Goal: Transaction & Acquisition: Purchase product/service

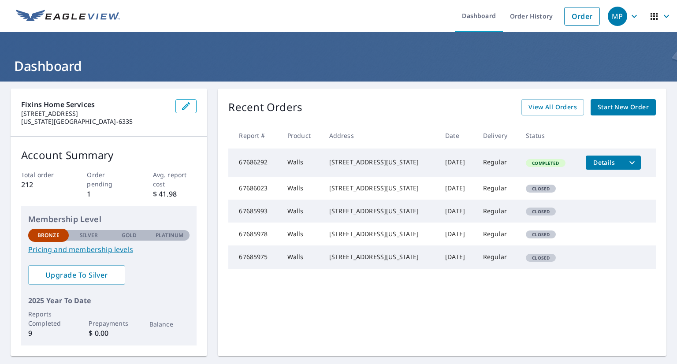
click at [625, 112] on span "Start New Order" at bounding box center [623, 107] width 51 height 11
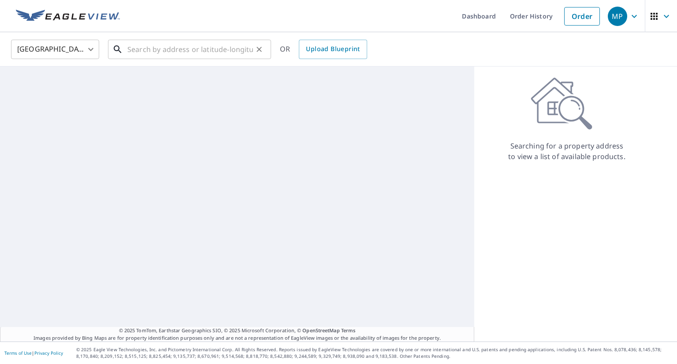
click at [185, 51] on input "text" at bounding box center [190, 49] width 126 height 25
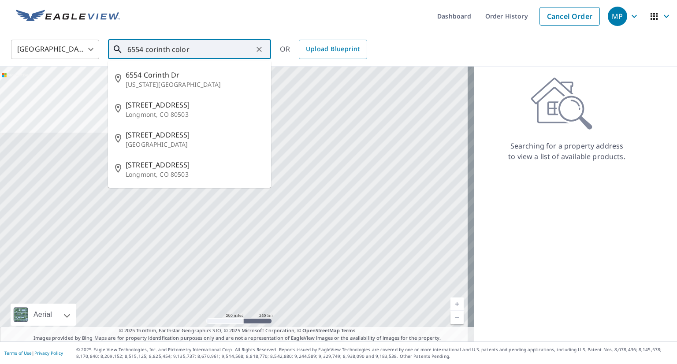
click at [139, 82] on p "[US_STATE][GEOGRAPHIC_DATA]" at bounding box center [195, 84] width 138 height 9
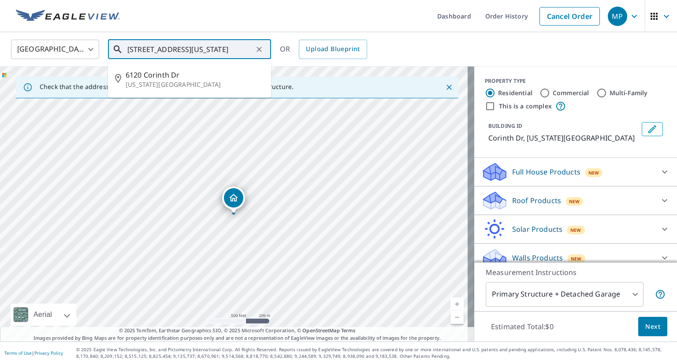
drag, startPoint x: 142, startPoint y: 50, endPoint x: 92, endPoint y: 45, distance: 50.5
click at [92, 45] on div "[GEOGRAPHIC_DATA] [GEOGRAPHIC_DATA] ​ [STREET_ADDRESS][US_STATE] ​ [STREET_ADDR…" at bounding box center [335, 49] width 662 height 21
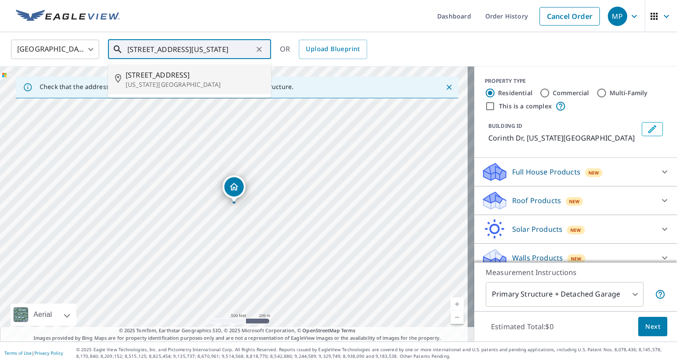
click at [137, 78] on span "[STREET_ADDRESS]" at bounding box center [195, 75] width 138 height 11
type input "[STREET_ADDRESS][US_STATE]"
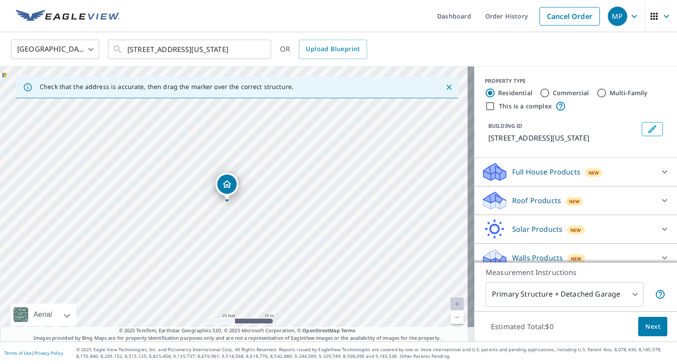
scroll to position [20, 0]
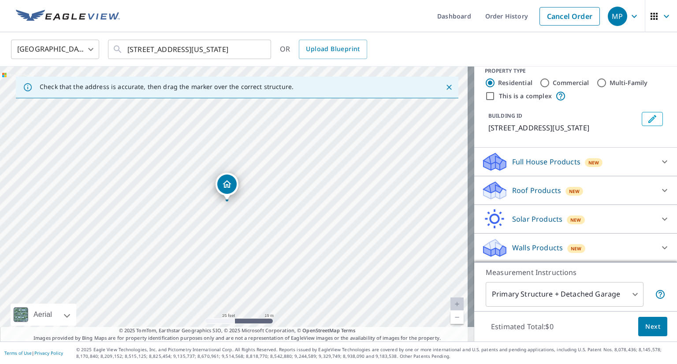
click at [623, 245] on div "Walls Products New" at bounding box center [567, 248] width 173 height 21
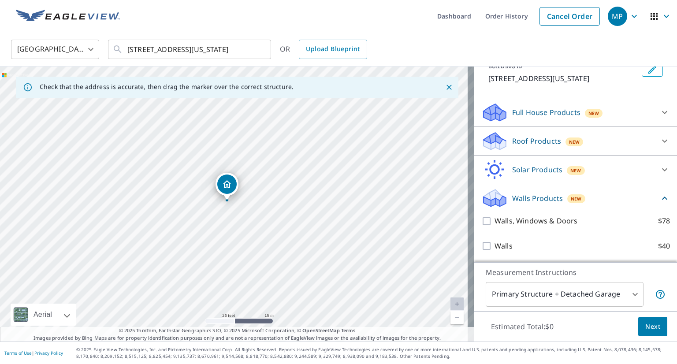
scroll to position [70, 0]
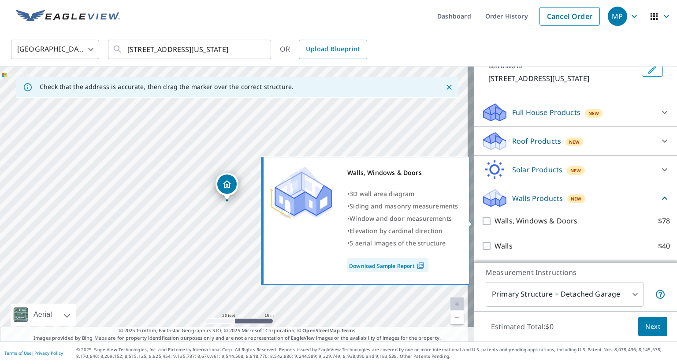
click at [481, 219] on input "Walls, Windows & Doors $78" at bounding box center [487, 221] width 13 height 11
checkbox input "true"
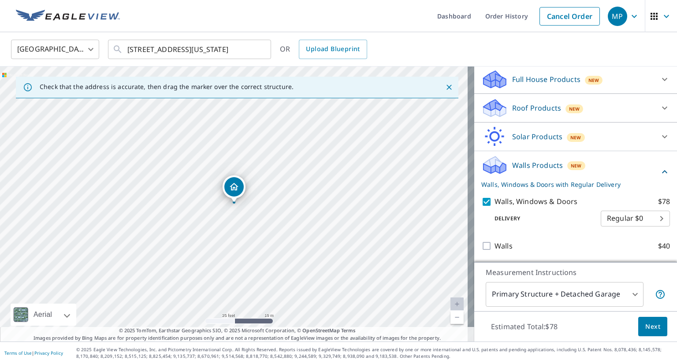
scroll to position [100, 0]
click at [652, 328] on span "Next" at bounding box center [652, 326] width 15 height 11
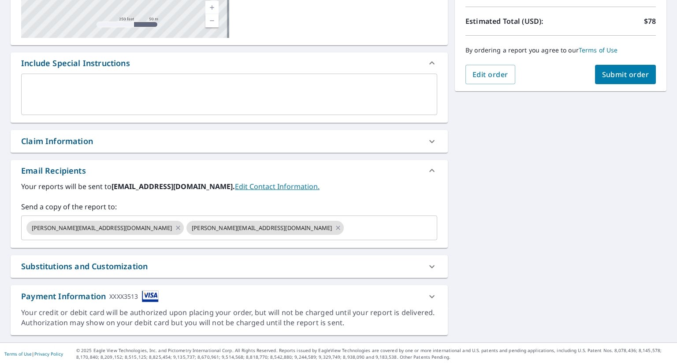
scroll to position [190, 0]
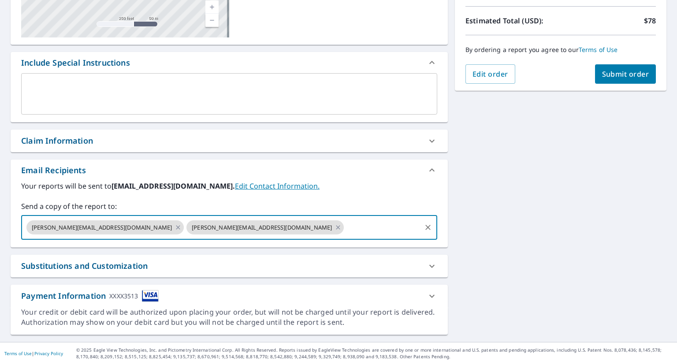
click at [345, 228] on input "text" at bounding box center [382, 227] width 75 height 17
type input "[PERSON_NAME][EMAIL_ADDRESS][DOMAIN_NAME]"
click at [446, 219] on div "[STREET_ADDRESS][US_STATE] Aerial Road A standard road map Aerial A detailed lo…" at bounding box center [338, 116] width 677 height 451
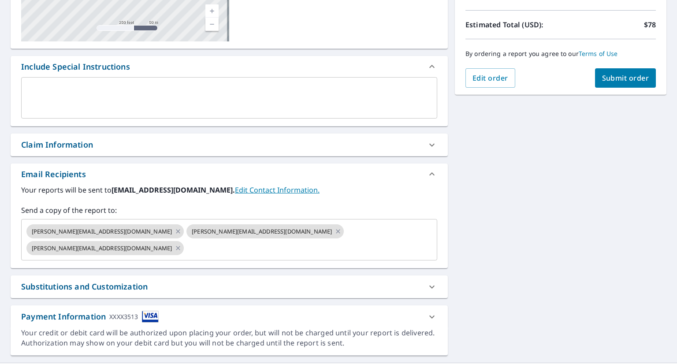
scroll to position [188, 0]
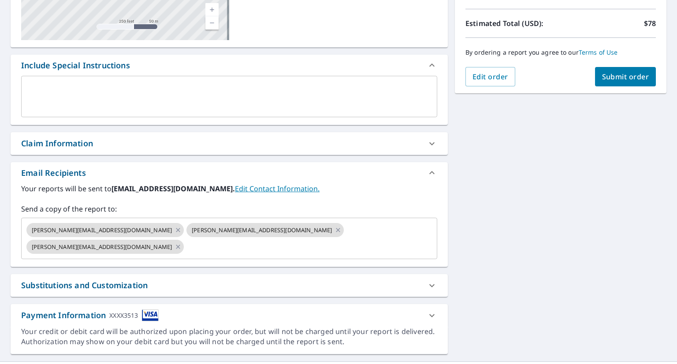
drag, startPoint x: 221, startPoint y: 233, endPoint x: 169, endPoint y: 207, distance: 57.9
click at [169, 207] on label "Send a copy of the report to:" at bounding box center [229, 209] width 416 height 11
click at [335, 230] on icon at bounding box center [338, 230] width 7 height 10
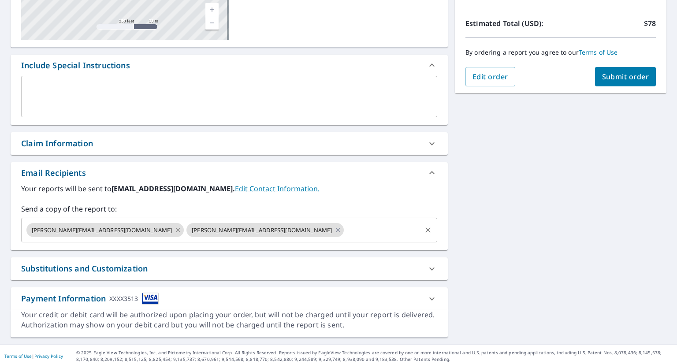
click at [175, 230] on icon at bounding box center [178, 230] width 7 height 10
click at [602, 77] on span "Submit order" at bounding box center [625, 77] width 47 height 10
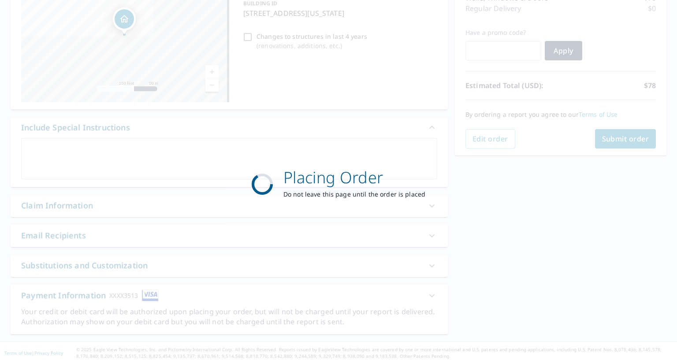
scroll to position [125, 0]
